Goal: Task Accomplishment & Management: Use online tool/utility

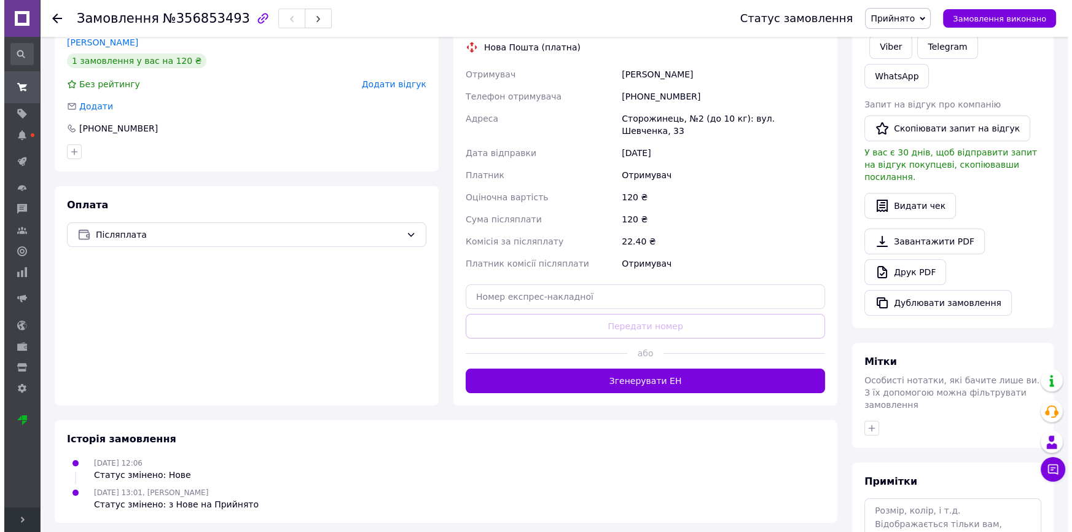
scroll to position [55, 0]
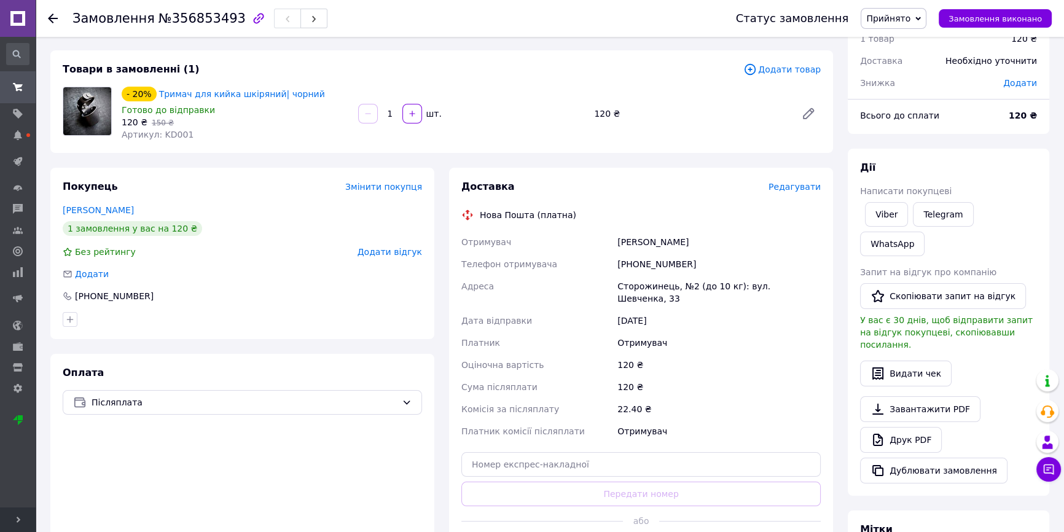
click at [781, 188] on span "Редагувати" at bounding box center [794, 187] width 52 height 10
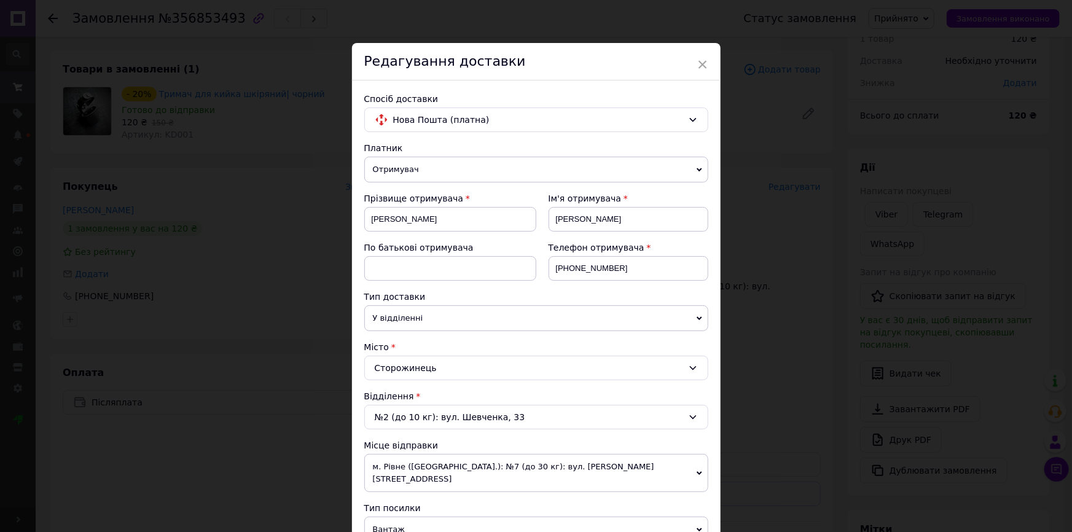
click at [450, 464] on span "м. Рівне ([GEOGRAPHIC_DATA].): №7 (до 30 кг): вул. [PERSON_NAME][STREET_ADDRESS]" at bounding box center [536, 473] width 344 height 38
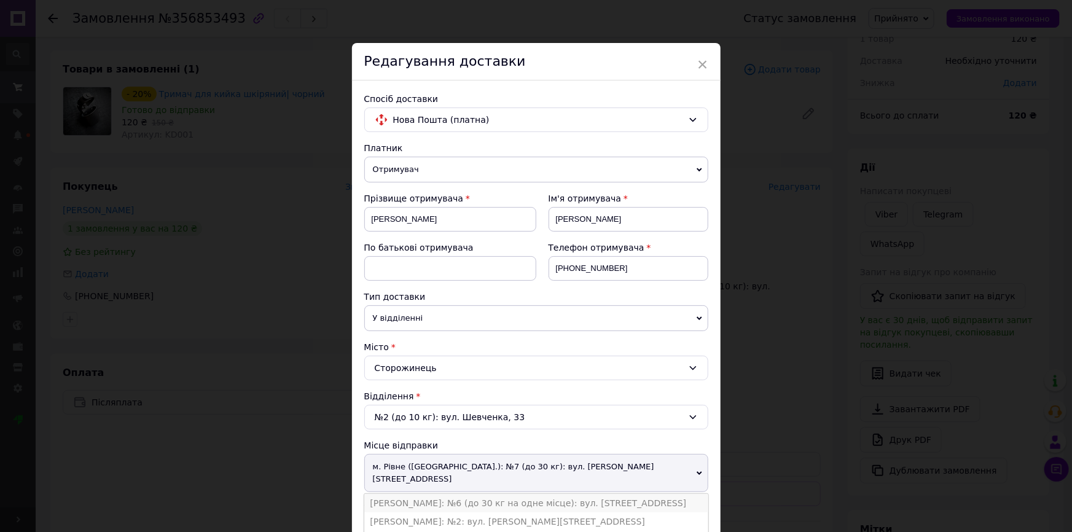
click at [434, 494] on li "[PERSON_NAME]: №6 (до 30 кг на одне місце): вул. [STREET_ADDRESS]" at bounding box center [536, 503] width 344 height 18
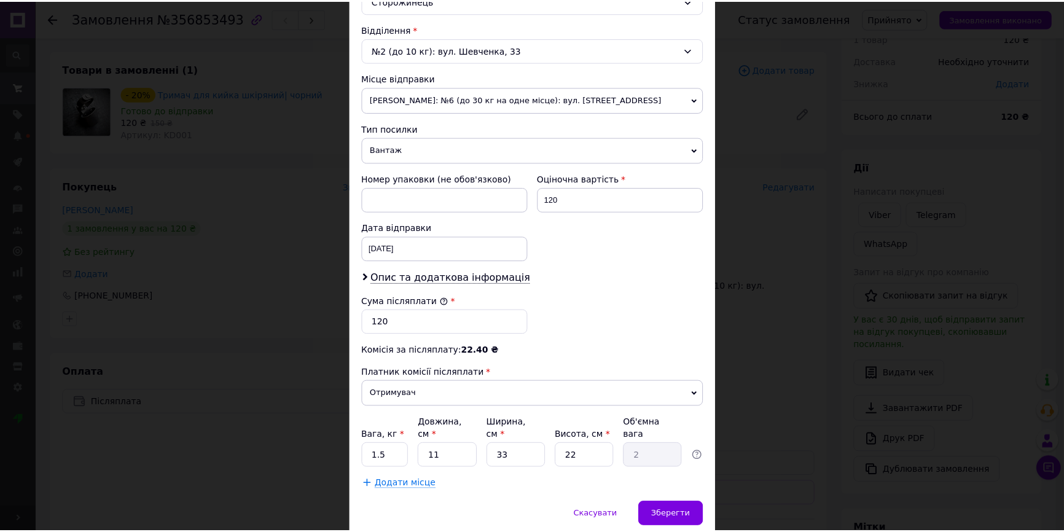
scroll to position [403, 0]
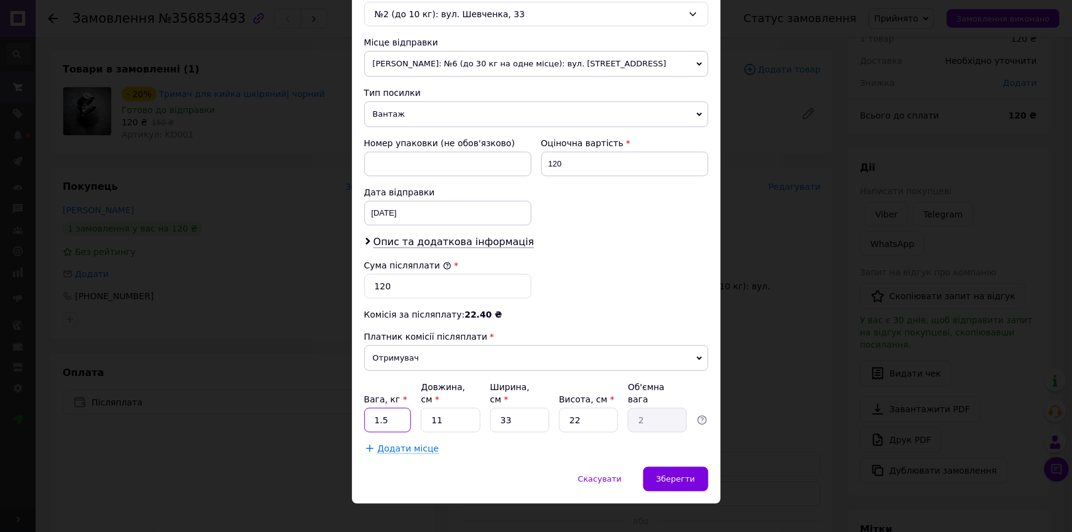
drag, startPoint x: 389, startPoint y: 411, endPoint x: 368, endPoint y: 403, distance: 22.9
click at [364, 408] on input "1.5" at bounding box center [387, 420] width 47 height 25
type input "0.5"
drag, startPoint x: 516, startPoint y: 404, endPoint x: 488, endPoint y: 403, distance: 27.7
click at [490, 408] on input "33" at bounding box center [519, 420] width 59 height 25
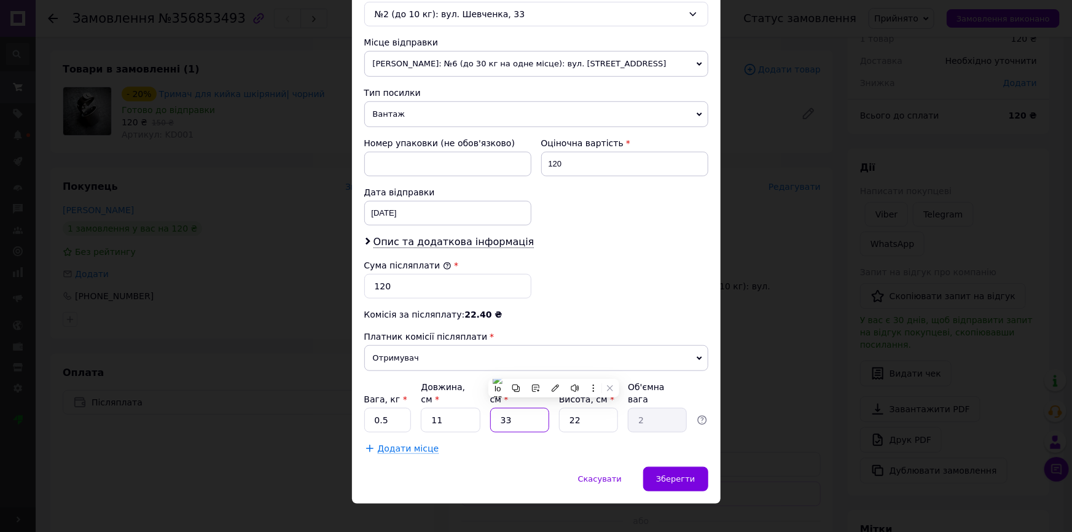
type input "1"
type input "0.1"
type input "12"
type input "0.73"
type input "12"
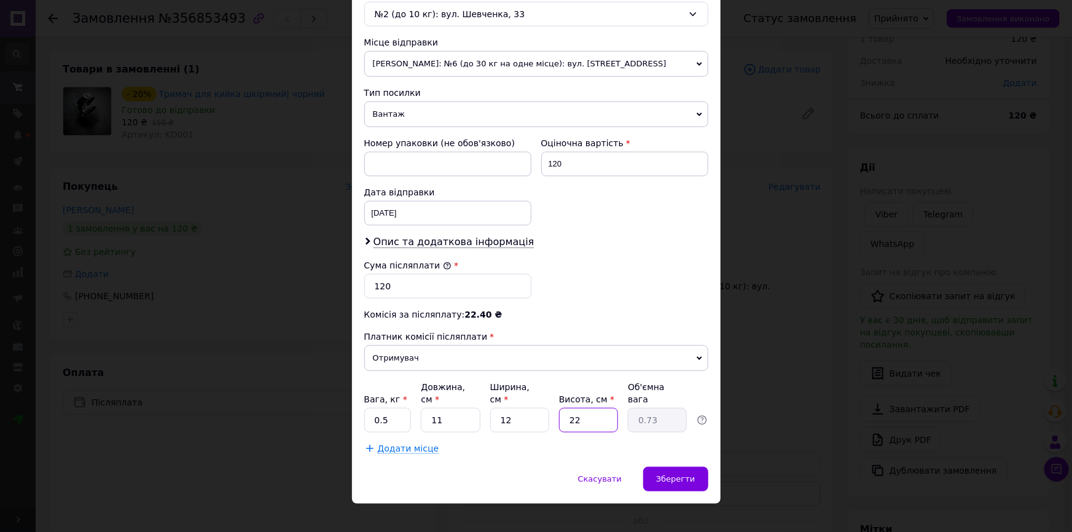
drag, startPoint x: 587, startPoint y: 407, endPoint x: 540, endPoint y: 405, distance: 46.1
click at [542, 407] on div "Вага, кг * 0.5 Довжина, см * 11 Ширина, см * 12 Висота, см * 22 Об'ємна вага 0.…" at bounding box center [536, 407] width 344 height 52
type input "5"
type input "0.17"
type input "5"
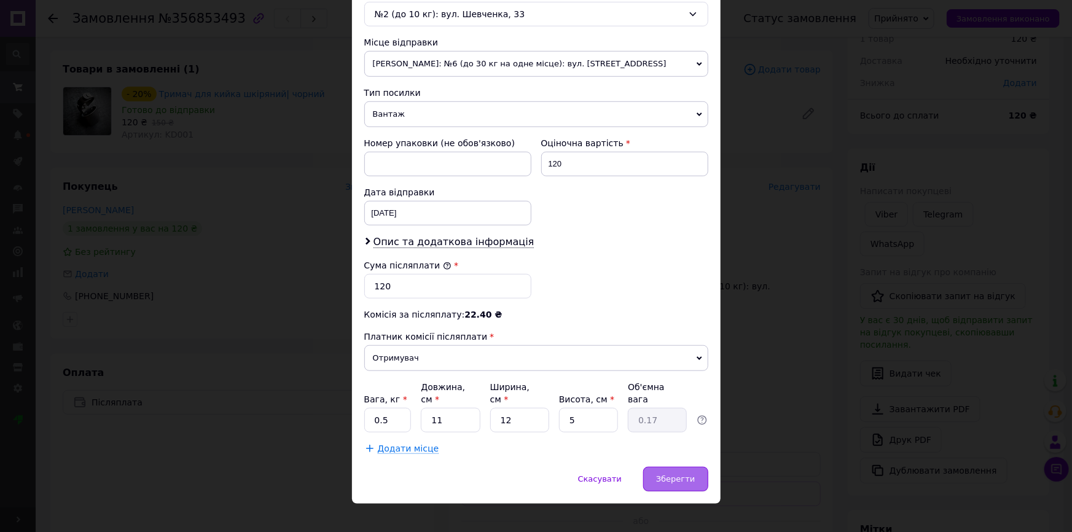
click at [675, 474] on span "Зберегти" at bounding box center [675, 478] width 39 height 9
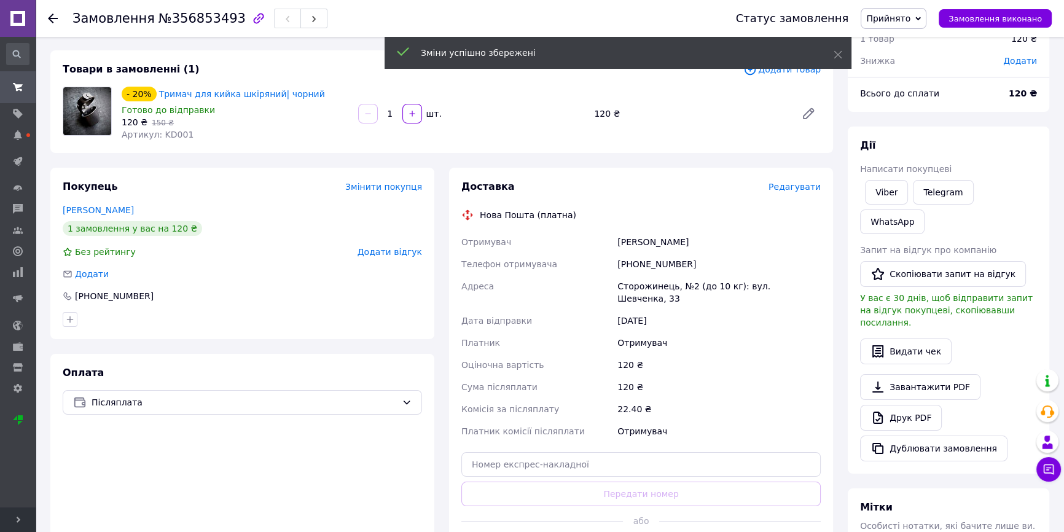
scroll to position [279, 0]
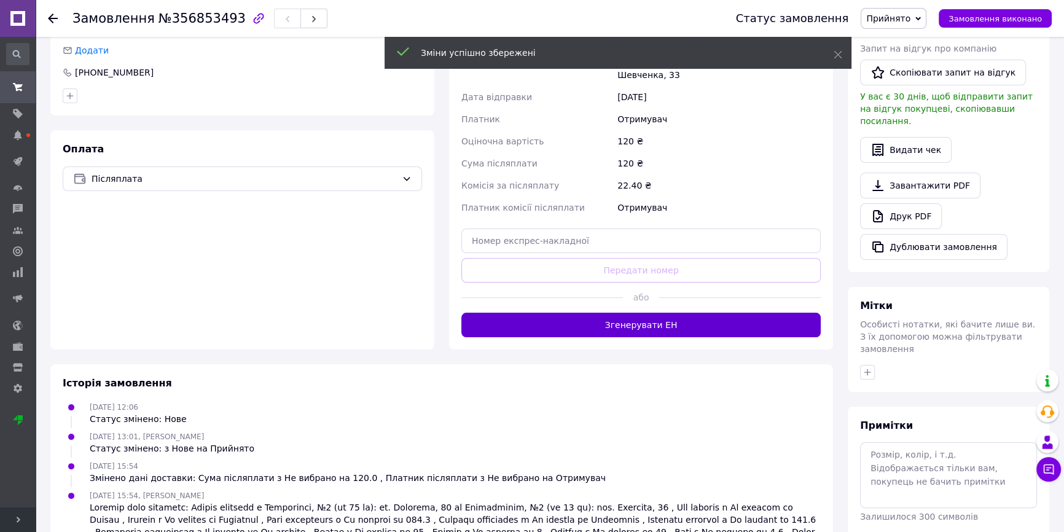
click at [649, 315] on button "Згенерувати ЕН" at bounding box center [640, 325] width 359 height 25
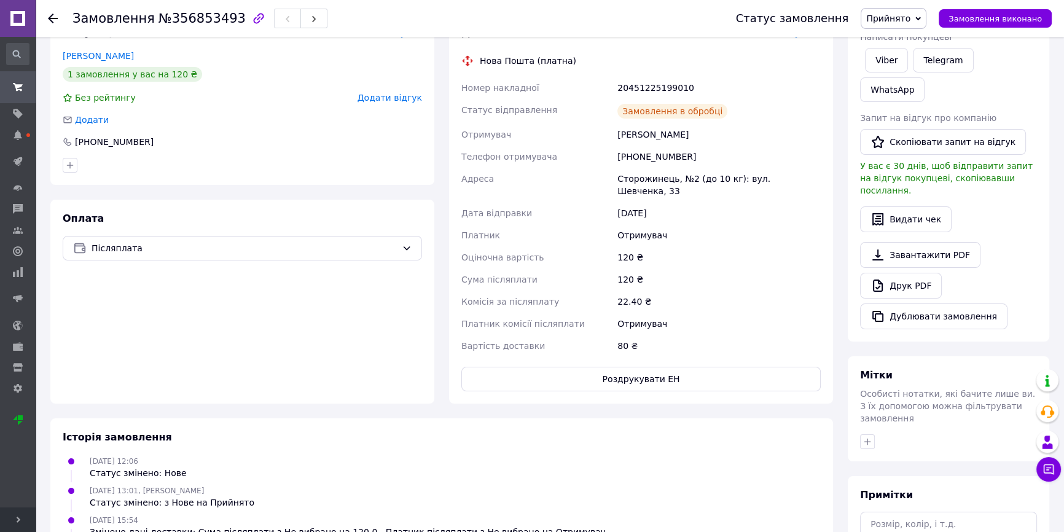
scroll to position [111, 0]
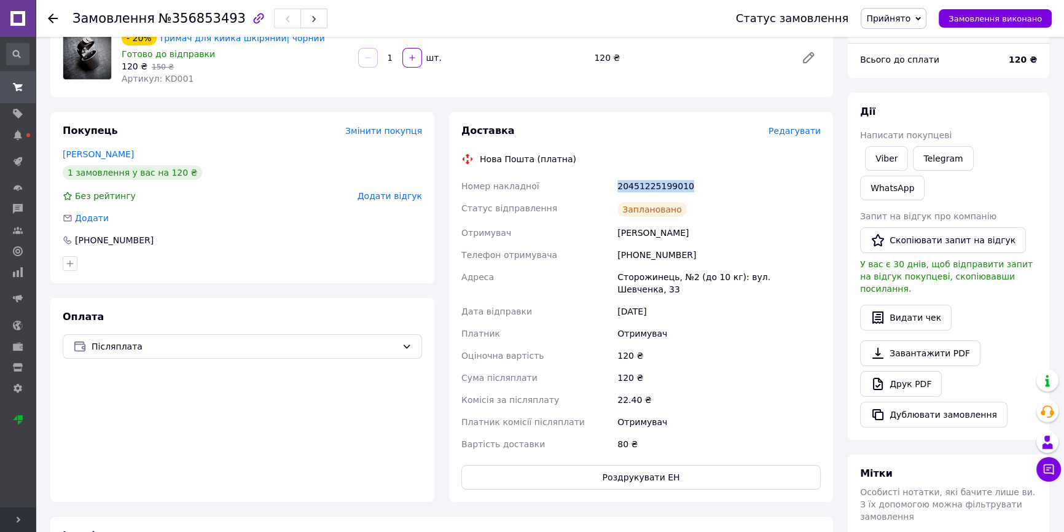
drag, startPoint x: 687, startPoint y: 186, endPoint x: 616, endPoint y: 184, distance: 71.3
click at [618, 183] on div "20451225199010" at bounding box center [719, 186] width 208 height 22
copy div "20451225199010"
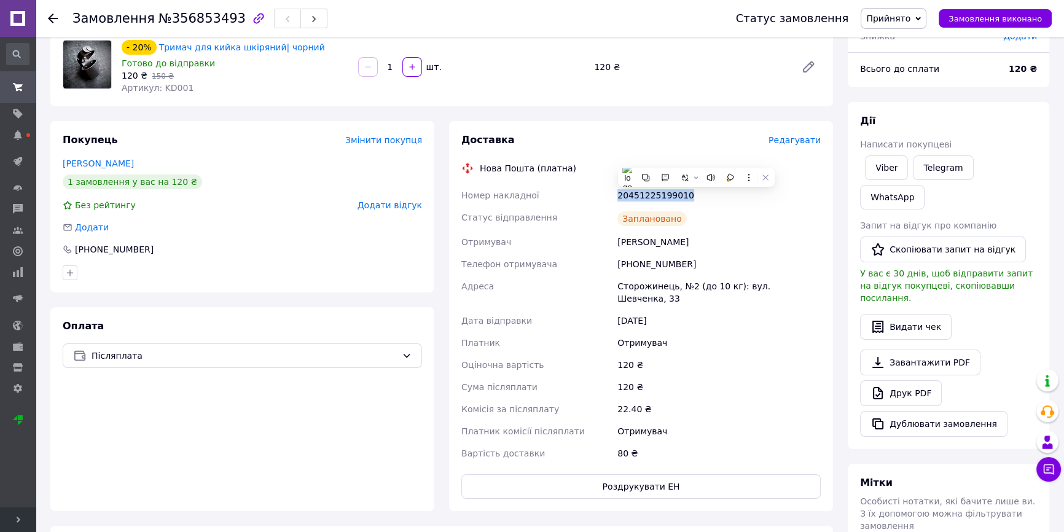
scroll to position [0, 0]
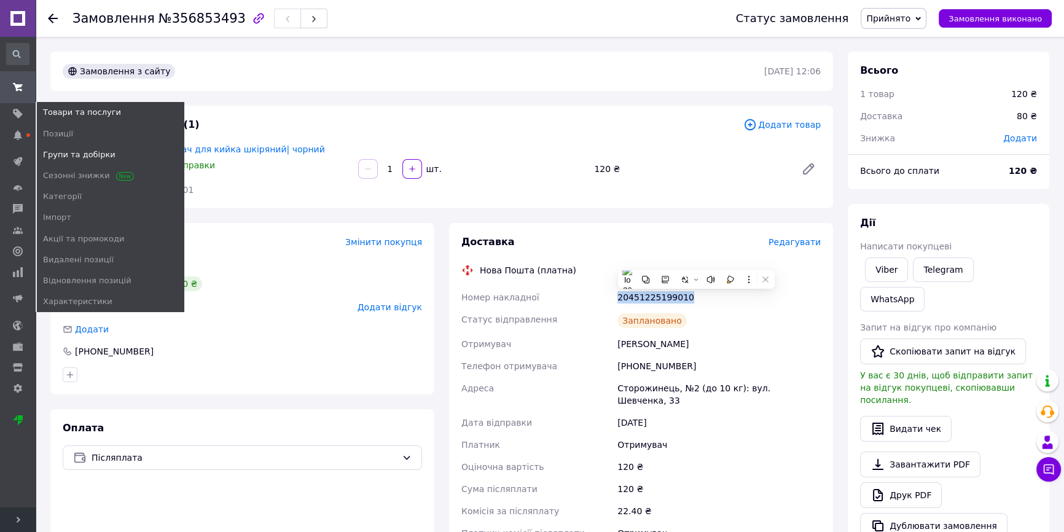
click at [58, 154] on span "Групи та добірки" at bounding box center [79, 154] width 72 height 11
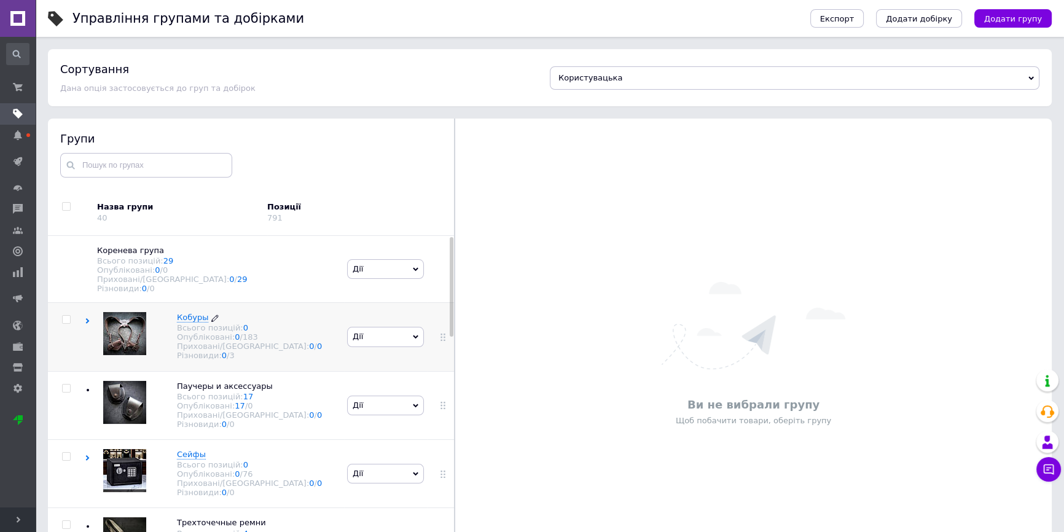
click at [184, 320] on span "Кобуры" at bounding box center [192, 317] width 31 height 9
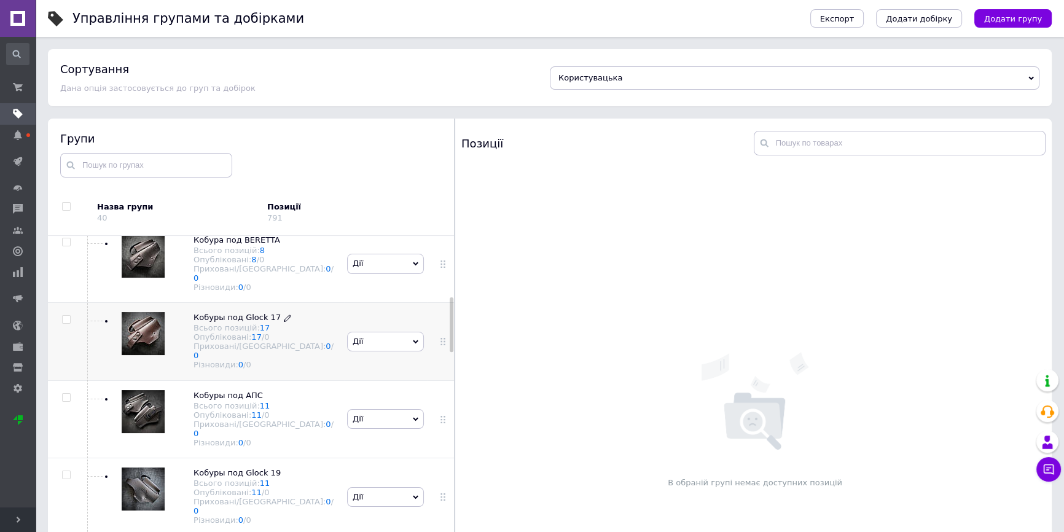
scroll to position [391, 0]
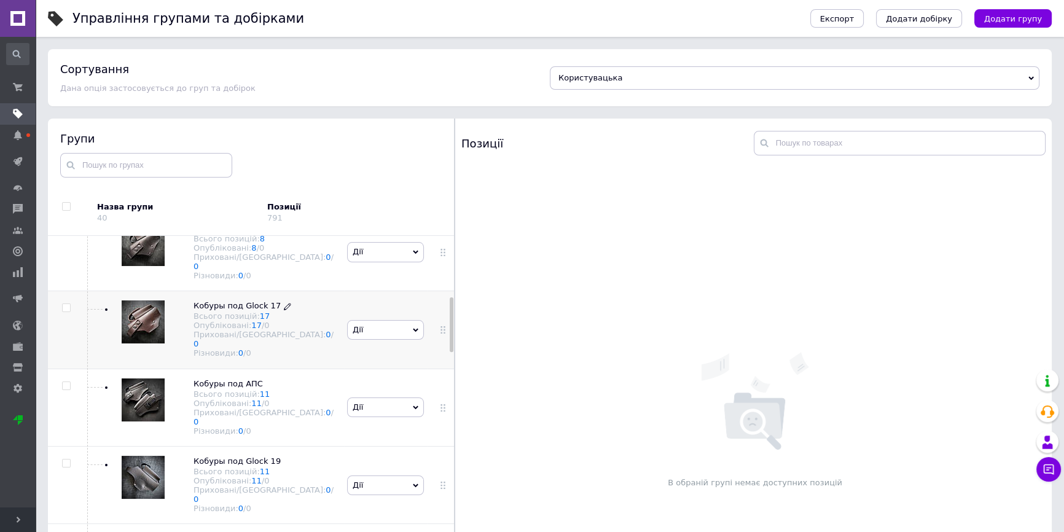
click at [240, 301] on span "Кобуры под Glock 17" at bounding box center [236, 305] width 87 height 9
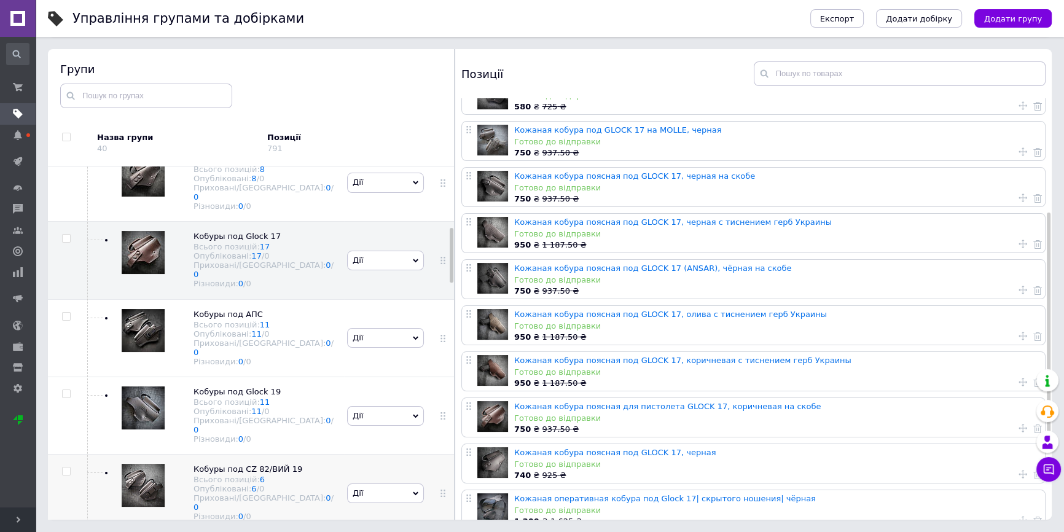
scroll to position [206, 0]
drag, startPoint x: 459, startPoint y: 11, endPoint x: 276, endPoint y: 33, distance: 185.0
click at [459, 10] on div "Управління групами та добірками" at bounding box center [434, 18] width 725 height 37
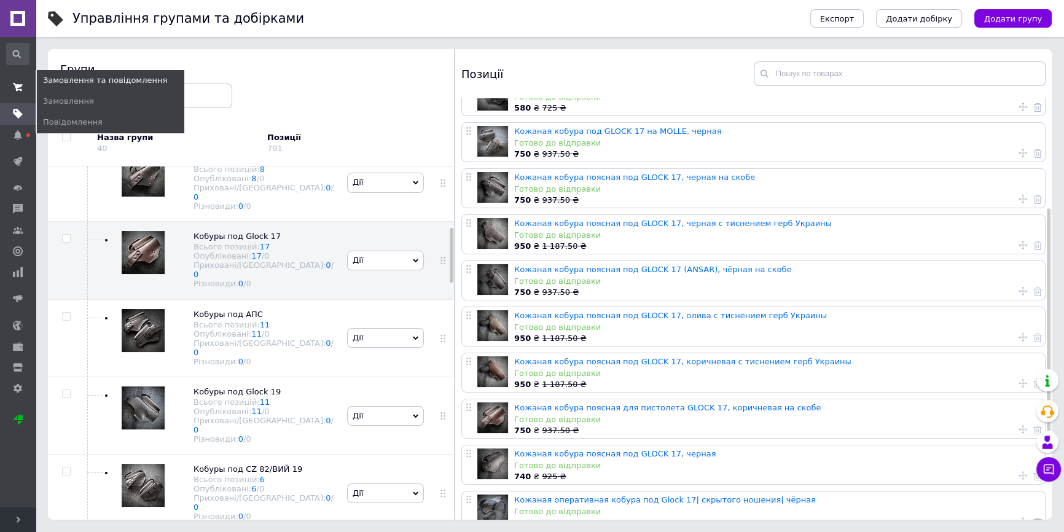
click at [17, 88] on icon at bounding box center [18, 87] width 10 height 10
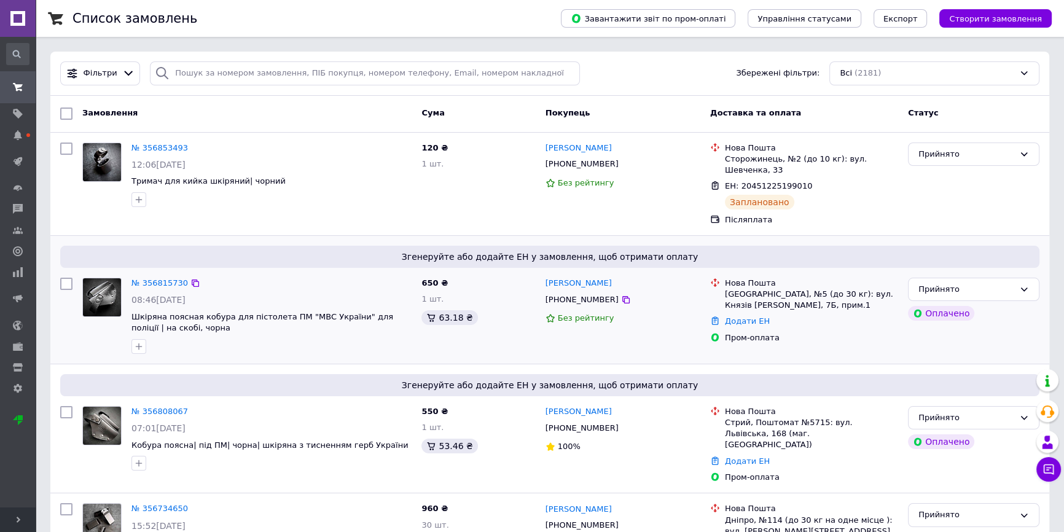
drag, startPoint x: 804, startPoint y: 184, endPoint x: 676, endPoint y: 252, distance: 145.3
click at [814, 184] on icon at bounding box center [819, 186] width 10 height 10
click at [165, 279] on link "№ 356815730" at bounding box center [159, 282] width 57 height 9
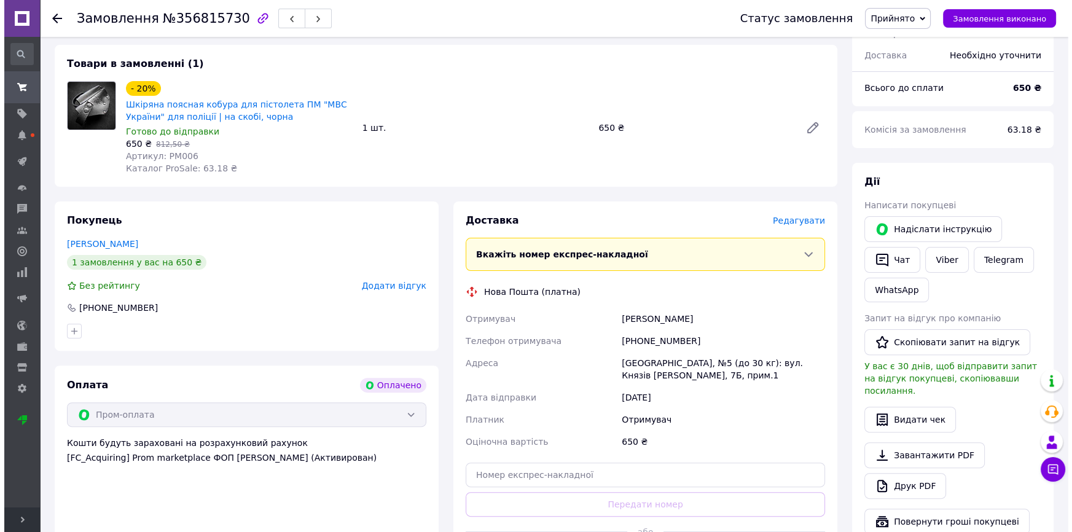
scroll to position [558, 0]
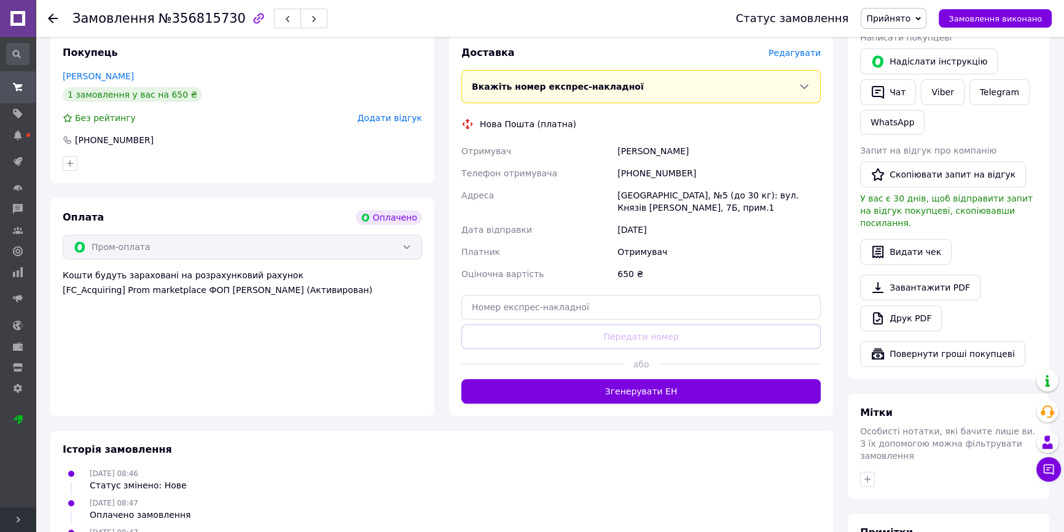
drag, startPoint x: 630, startPoint y: 374, endPoint x: 755, endPoint y: 168, distance: 241.4
click at [706, 271] on div "Доставка [PERSON_NAME] Вкажіть номер експрес-накладної Обов'язково введіть номе…" at bounding box center [640, 224] width 359 height 357
click at [798, 48] on span "Редагувати" at bounding box center [794, 53] width 52 height 10
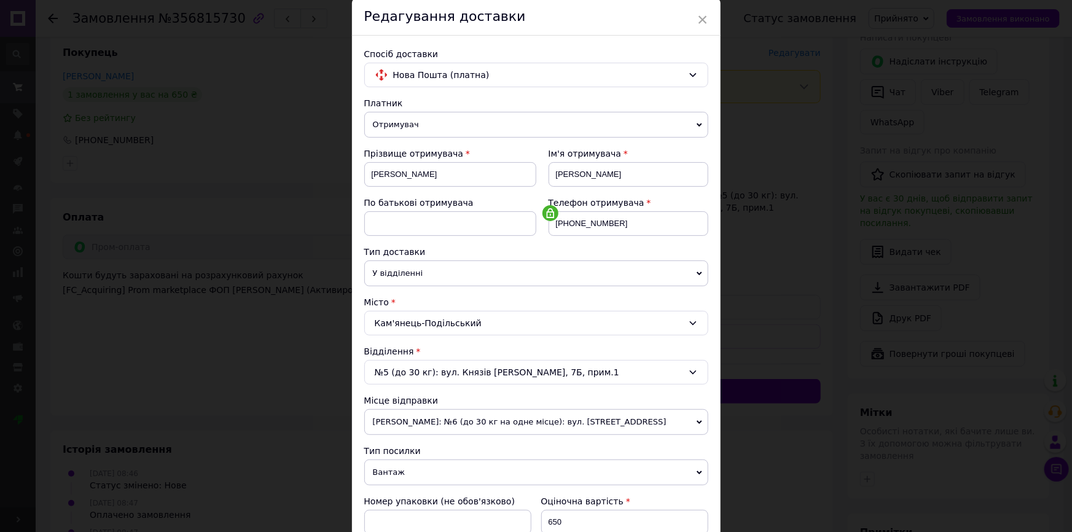
scroll to position [167, 0]
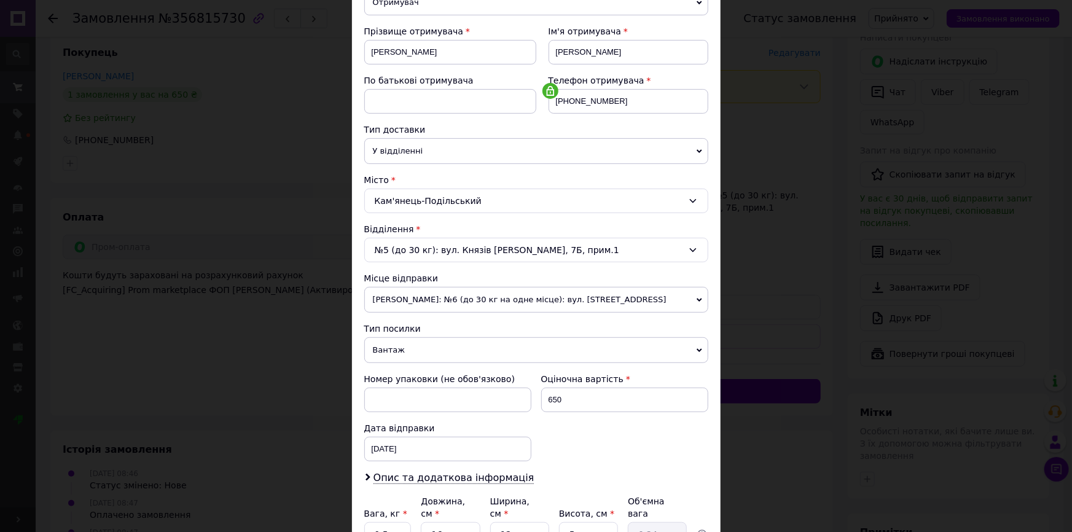
click at [468, 293] on span "[PERSON_NAME]: №6 (до 30 кг на одне місце): вул. [STREET_ADDRESS]" at bounding box center [536, 300] width 344 height 26
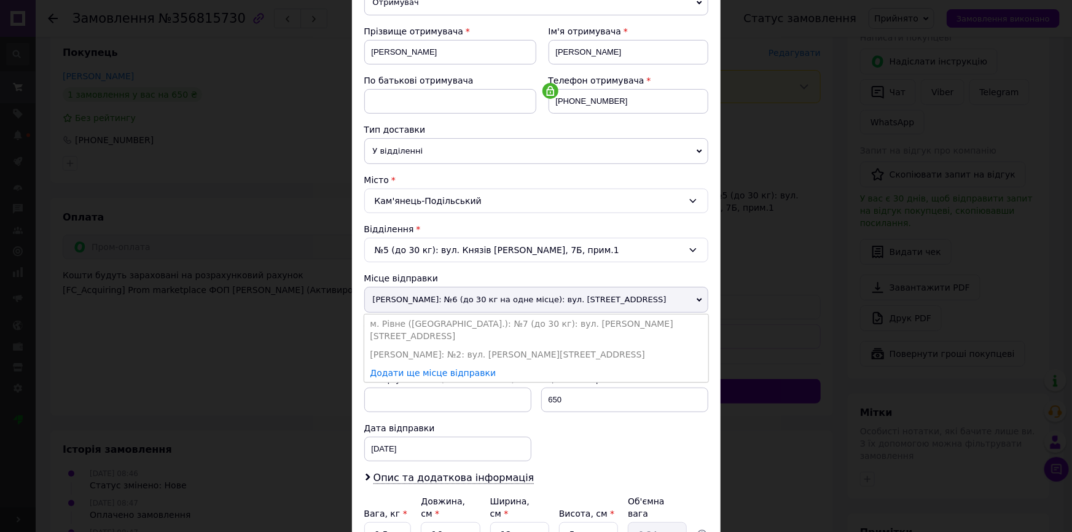
click at [461, 298] on span "[PERSON_NAME]: №6 (до 30 кг на одне місце): вул. [STREET_ADDRESS]" at bounding box center [536, 300] width 344 height 26
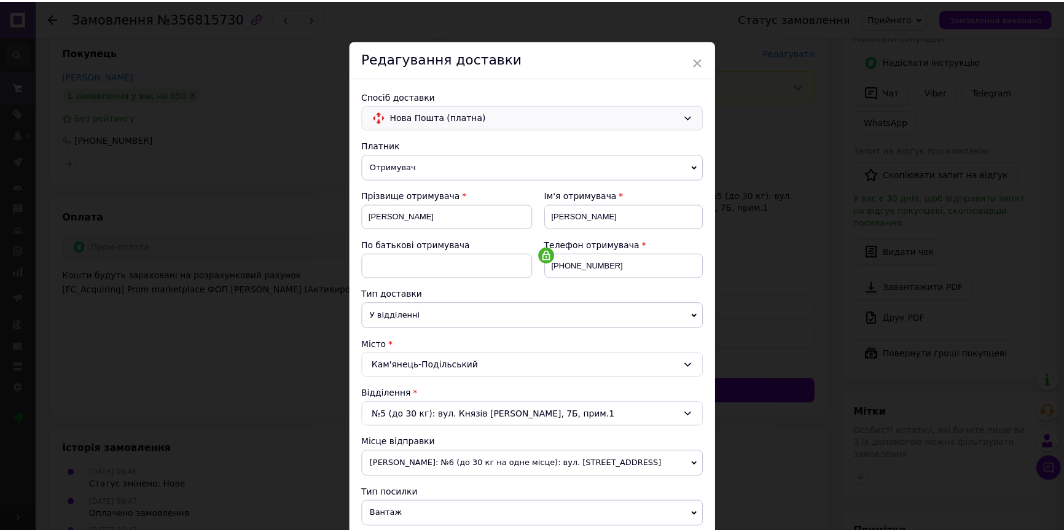
scroll to position [0, 0]
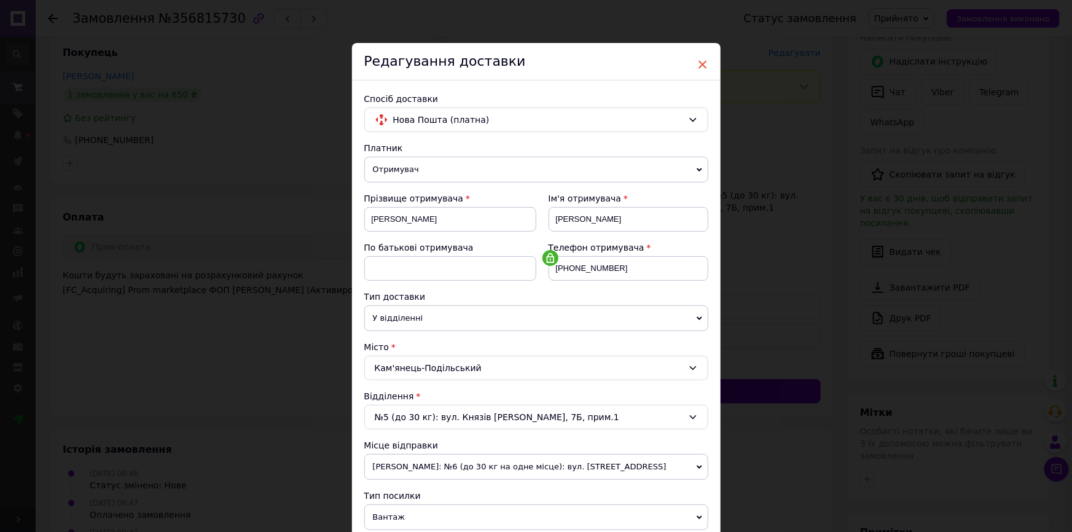
click at [701, 63] on span "×" at bounding box center [702, 64] width 11 height 21
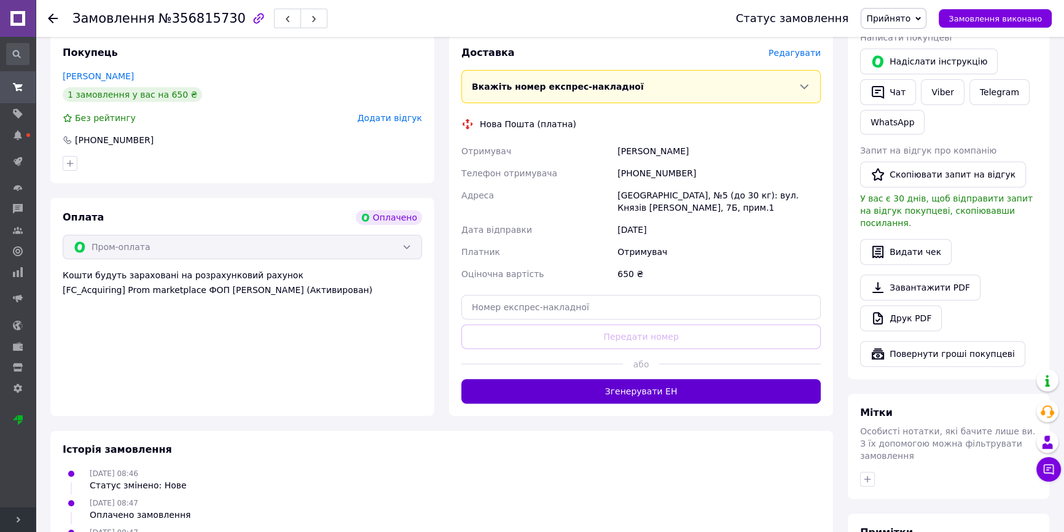
click at [630, 379] on button "Згенерувати ЕН" at bounding box center [640, 391] width 359 height 25
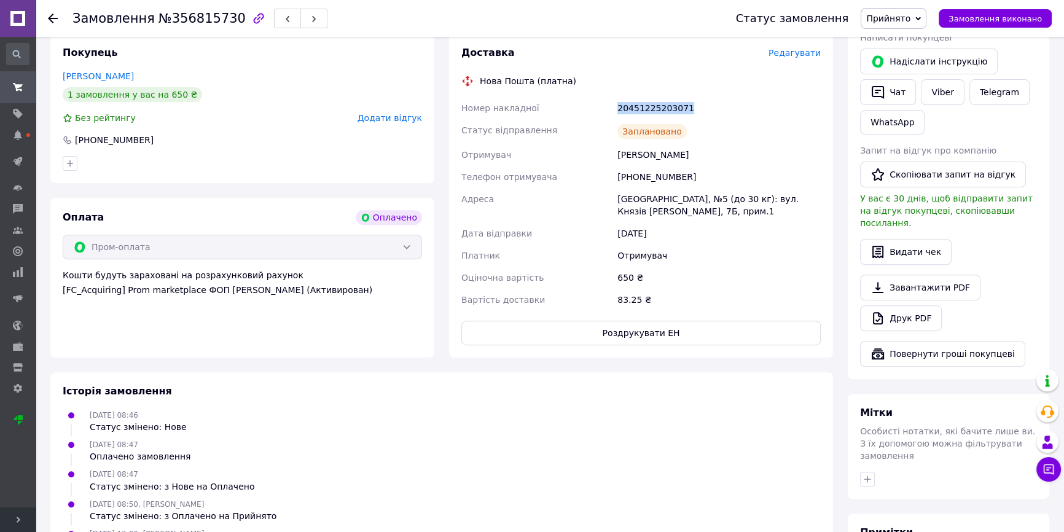
drag, startPoint x: 690, startPoint y: 95, endPoint x: 617, endPoint y: 97, distance: 72.5
click at [617, 97] on div "20451225203071" at bounding box center [719, 108] width 208 height 22
copy div "20451225203071"
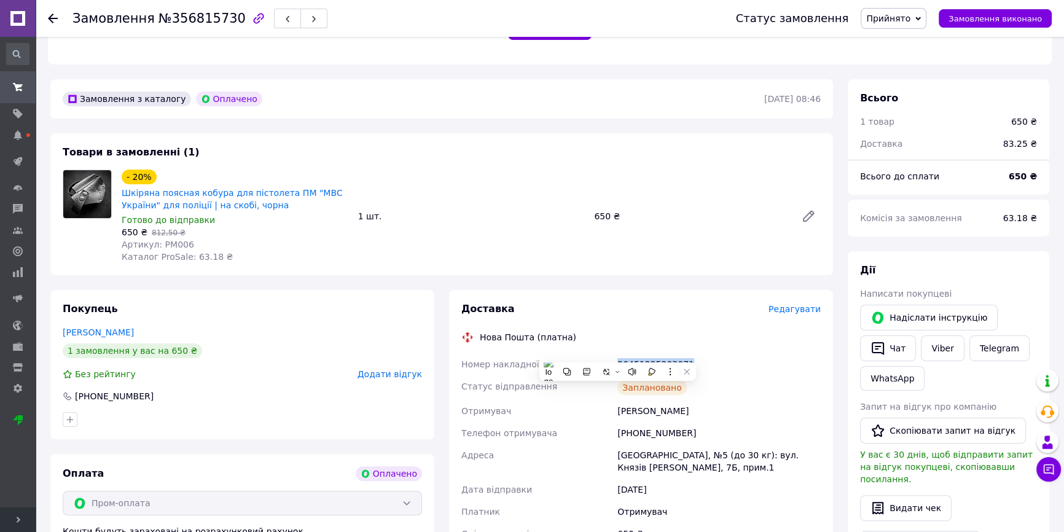
scroll to position [279, 0]
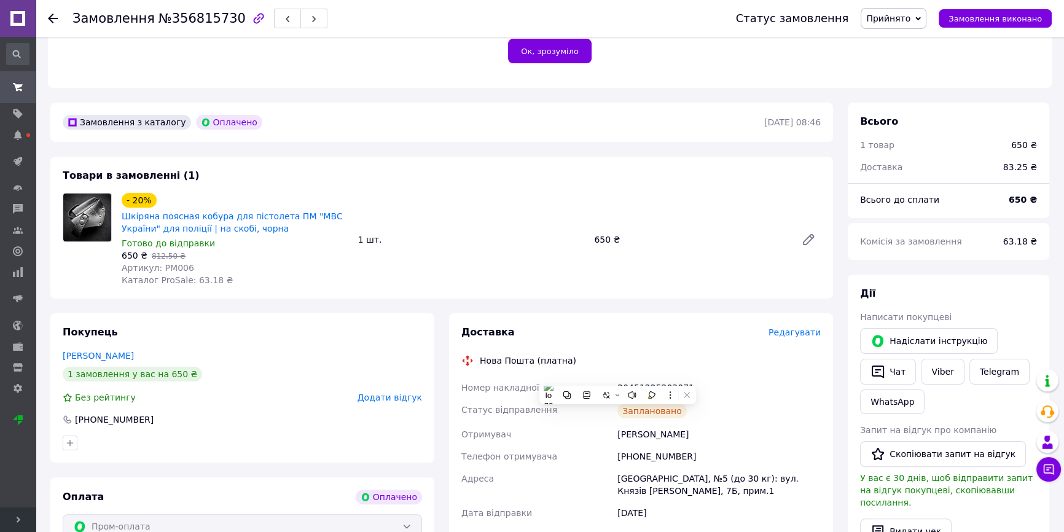
click at [472, 201] on div "- 20% Шкіряна поясная кобура для пістолета ПМ "МВС України" для поліції | на ск…" at bounding box center [471, 239] width 709 height 98
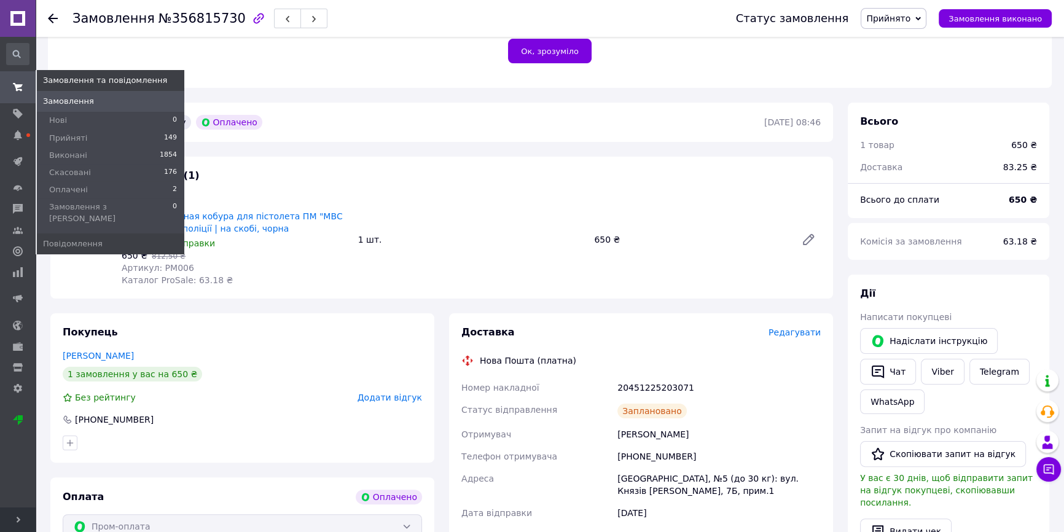
click at [16, 85] on use at bounding box center [18, 87] width 10 height 8
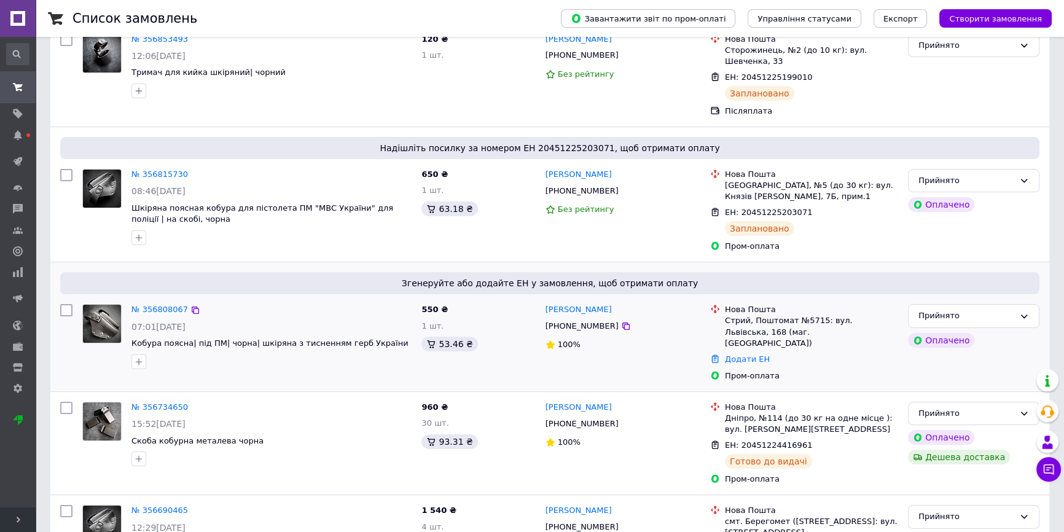
scroll to position [111, 0]
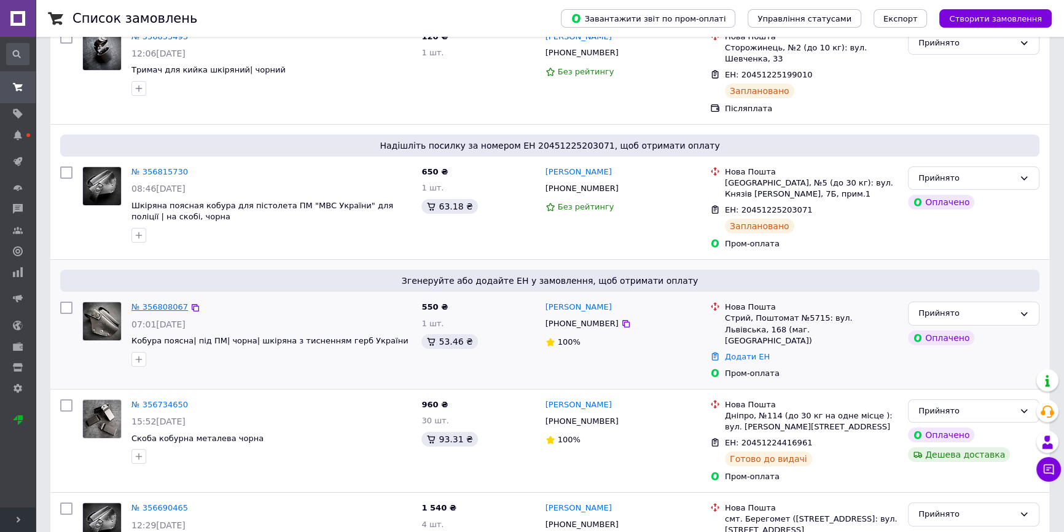
click at [157, 305] on link "№ 356808067" at bounding box center [159, 306] width 57 height 9
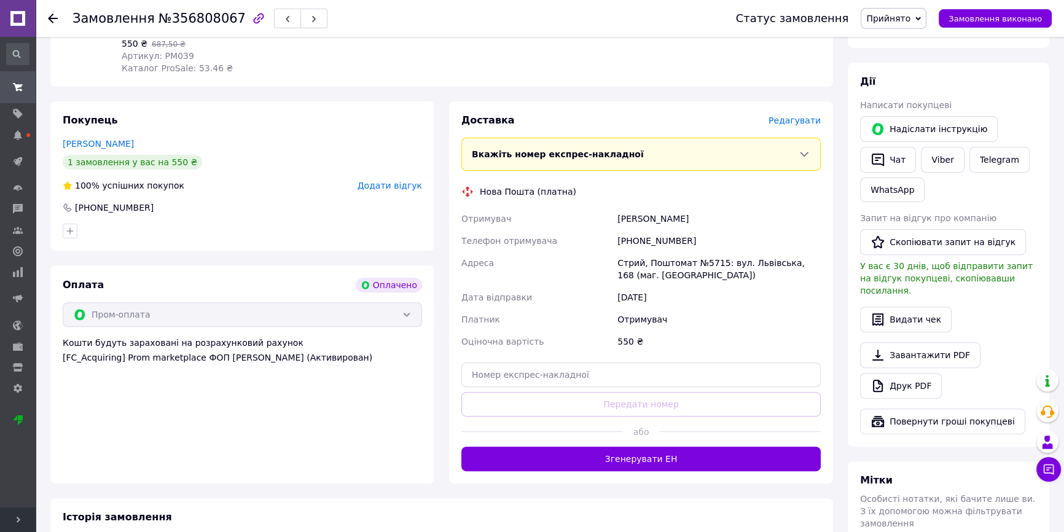
scroll to position [502, 0]
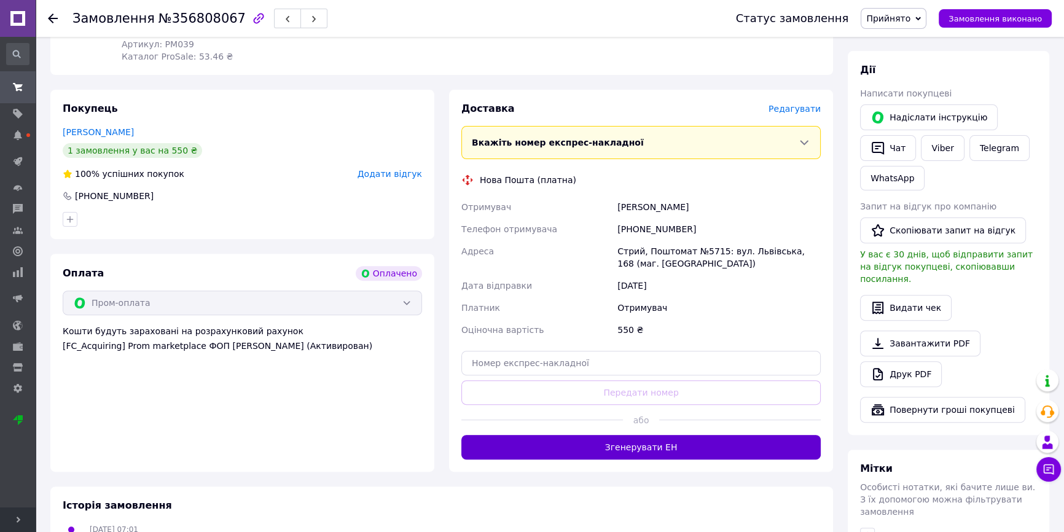
click at [639, 435] on button "Згенерувати ЕН" at bounding box center [640, 447] width 359 height 25
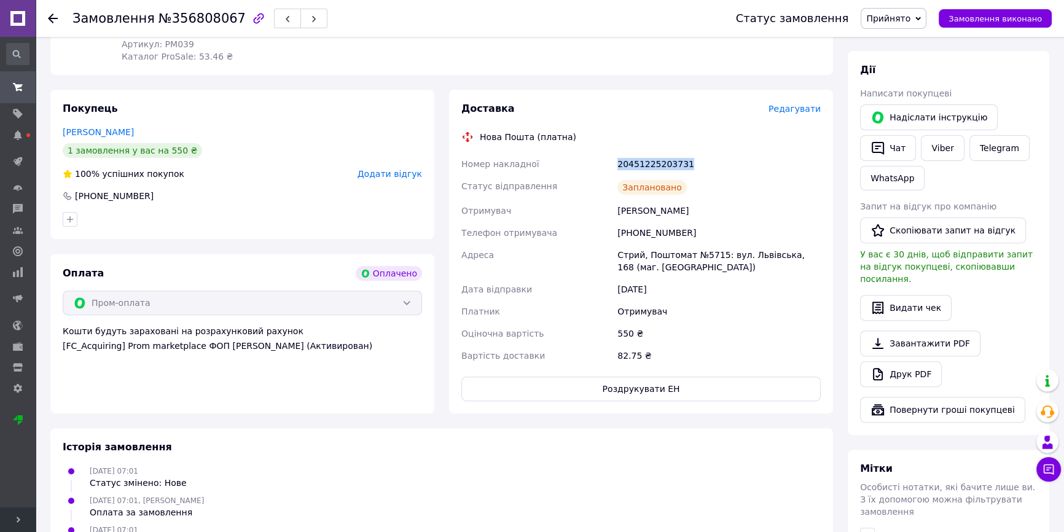
drag, startPoint x: 688, startPoint y: 152, endPoint x: 616, endPoint y: 154, distance: 71.9
click at [616, 154] on div "20451225203731" at bounding box center [719, 164] width 208 height 22
copy div "20451225203731"
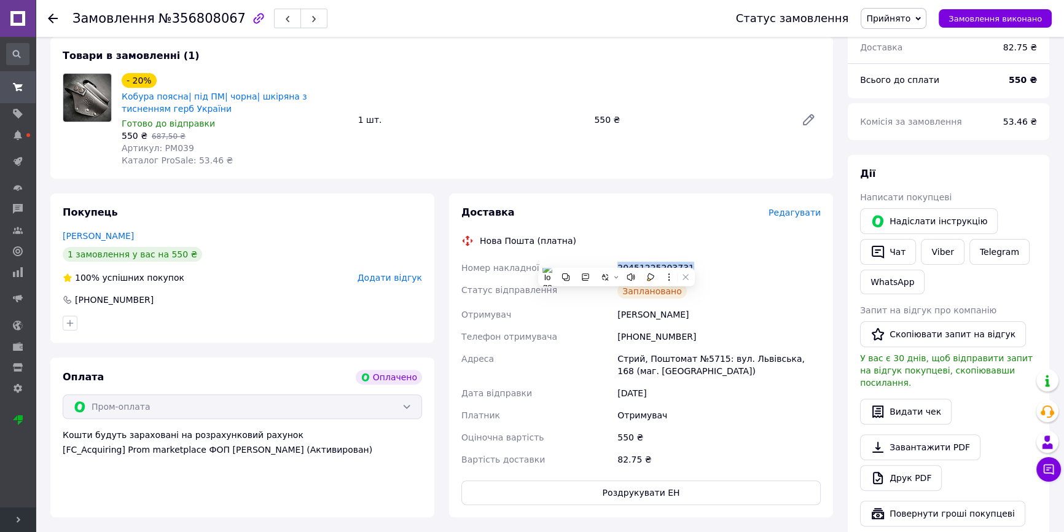
scroll to position [223, 0]
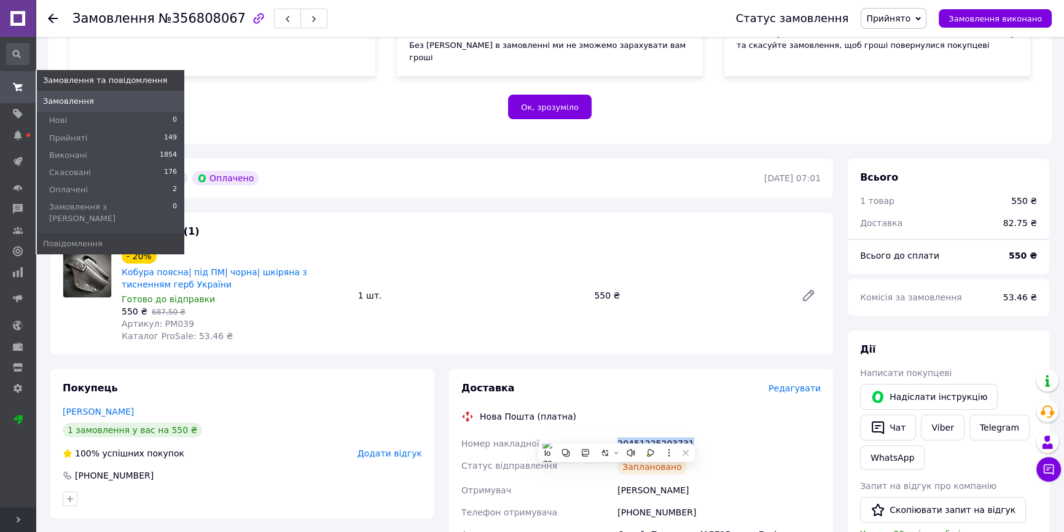
click at [18, 87] on use at bounding box center [18, 87] width 10 height 8
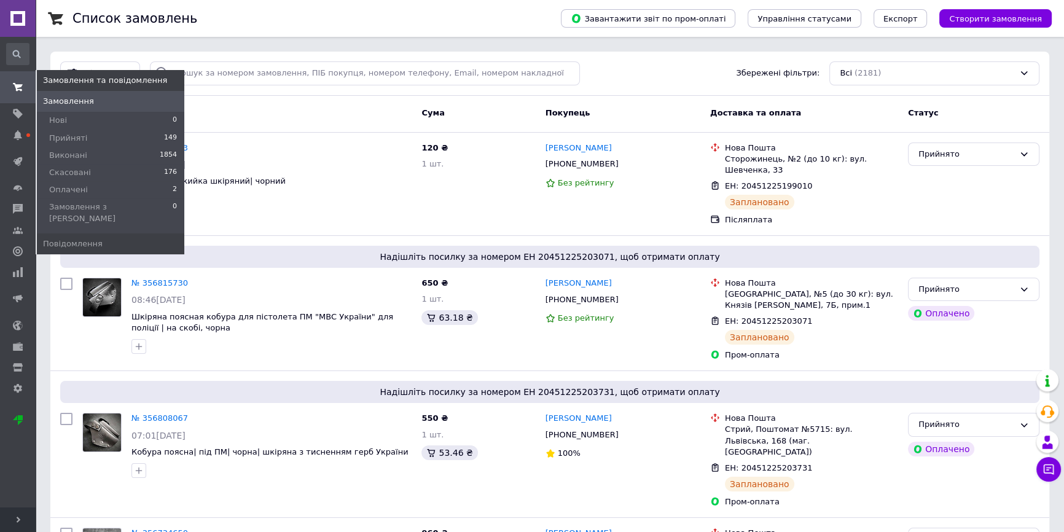
click at [18, 87] on use at bounding box center [18, 87] width 10 height 8
